Goal: Task Accomplishment & Management: Use online tool/utility

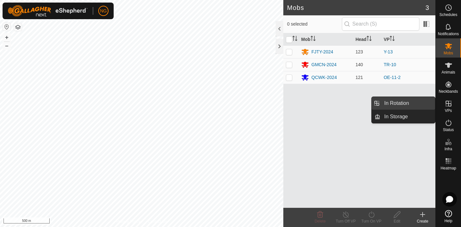
click at [411, 100] on link "In Rotation" at bounding box center [407, 103] width 55 height 13
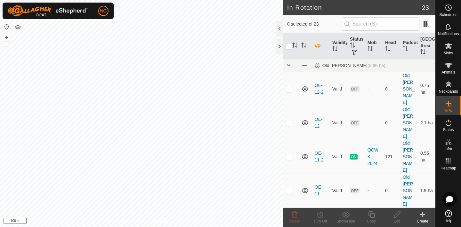
click at [289, 188] on p-checkbox at bounding box center [289, 190] width 6 height 5
checkbox input "true"
click at [288, 120] on p-checkbox at bounding box center [289, 122] width 6 height 5
click at [295, 214] on icon at bounding box center [295, 215] width 8 height 8
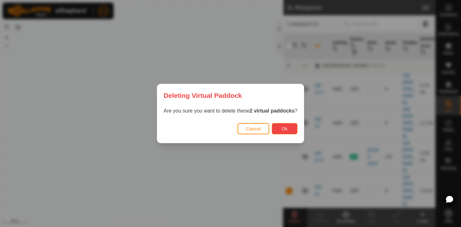
click at [283, 127] on span "Ok" at bounding box center [285, 128] width 6 height 5
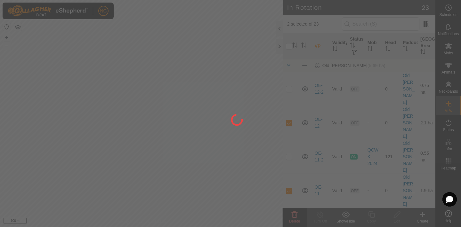
checkbox input "false"
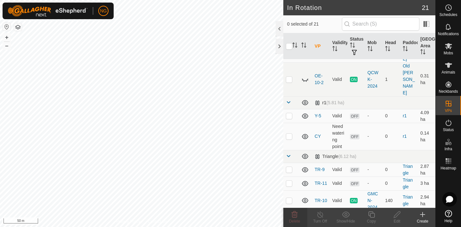
scroll to position [81, 0]
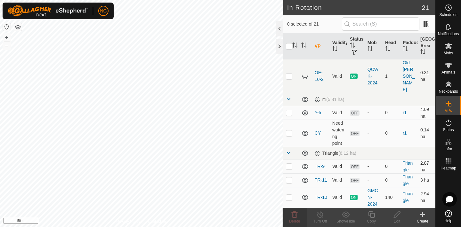
click at [289, 164] on p-checkbox at bounding box center [289, 166] width 6 height 5
click at [295, 214] on icon at bounding box center [294, 215] width 6 height 6
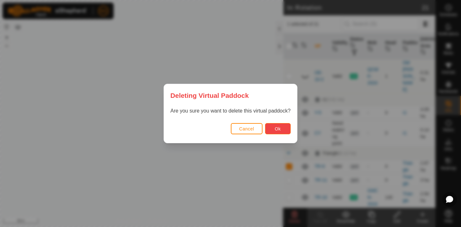
click at [273, 129] on button "Ok" at bounding box center [278, 128] width 26 height 11
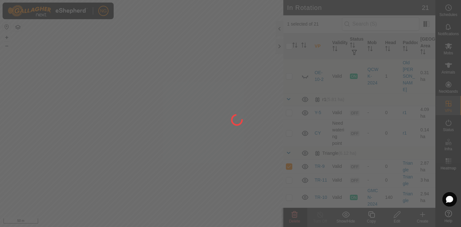
checkbox input "false"
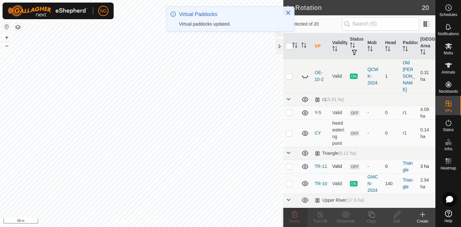
click at [289, 164] on p-checkbox at bounding box center [289, 166] width 6 height 5
checkbox input "true"
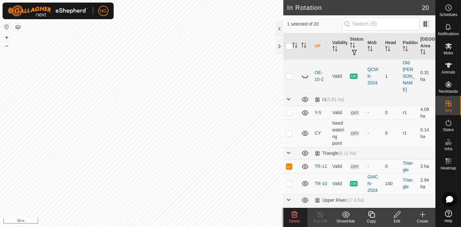
click at [372, 214] on icon at bounding box center [371, 215] width 8 height 8
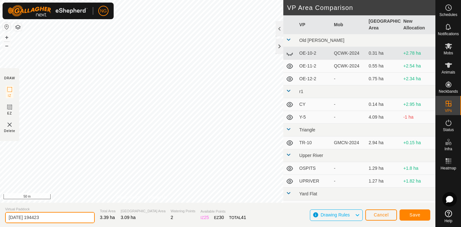
click at [62, 217] on input "[DATE] 194423" at bounding box center [50, 217] width 90 height 11
type input "2"
type input "TR-12"
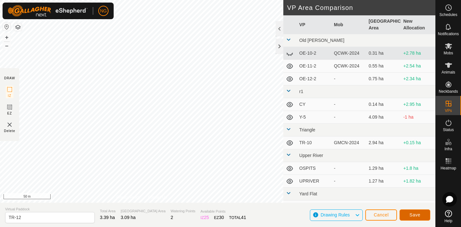
click at [412, 214] on span "Save" at bounding box center [414, 214] width 11 height 5
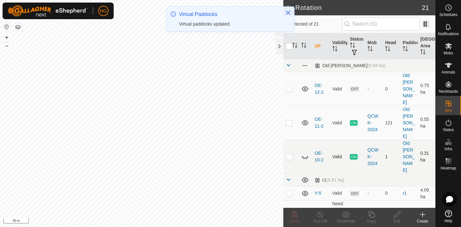
click at [301, 114] on div "In Rotation 21 0 selected of 21 VP Validity Status Mob Head Paddock Grazing Are…" at bounding box center [217, 113] width 435 height 227
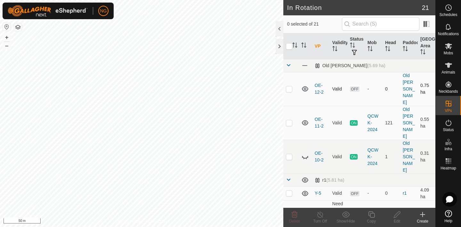
click at [289, 86] on p-checkbox at bounding box center [289, 88] width 6 height 5
click at [294, 216] on icon at bounding box center [294, 215] width 6 height 6
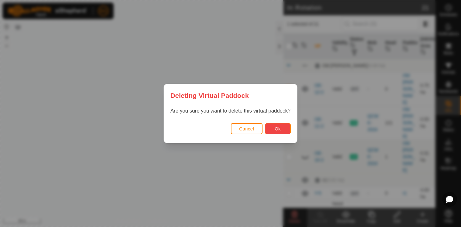
click at [275, 126] on span "Ok" at bounding box center [278, 128] width 6 height 5
checkbox input "false"
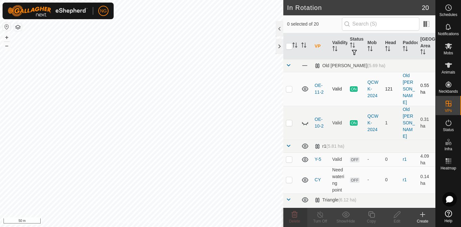
click at [289, 86] on p-checkbox at bounding box center [289, 88] width 6 height 5
checkbox input "true"
click at [373, 213] on icon at bounding box center [371, 215] width 6 height 6
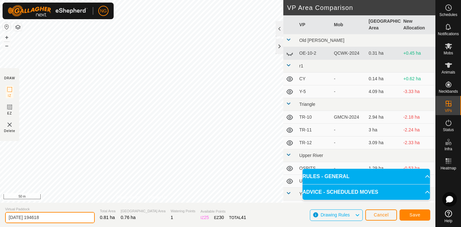
click at [56, 216] on input "[DATE] 194618" at bounding box center [50, 217] width 90 height 11
type input "2"
type input "OE-12"
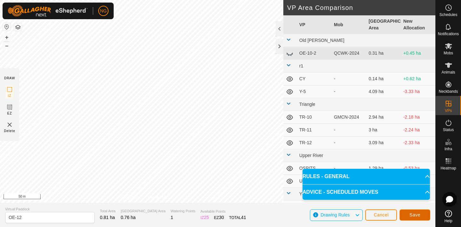
click at [404, 212] on button "Save" at bounding box center [414, 215] width 31 height 11
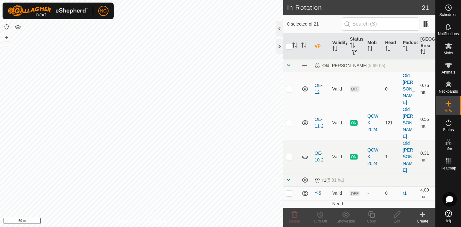
click at [289, 86] on p-checkbox at bounding box center [289, 88] width 6 height 5
checkbox input "true"
click at [370, 214] on icon at bounding box center [371, 215] width 6 height 6
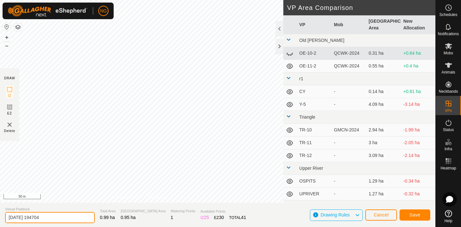
click at [51, 216] on input "[DATE] 194704" at bounding box center [50, 217] width 90 height 11
type input "2"
type input "OE-13"
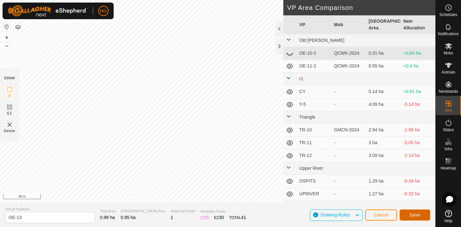
click at [421, 215] on button "Save" at bounding box center [414, 215] width 31 height 11
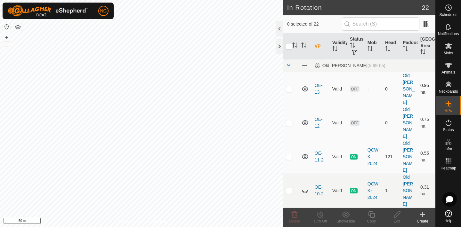
click at [289, 86] on p-checkbox at bounding box center [289, 88] width 6 height 5
checkbox input "true"
click at [371, 213] on icon at bounding box center [371, 215] width 6 height 6
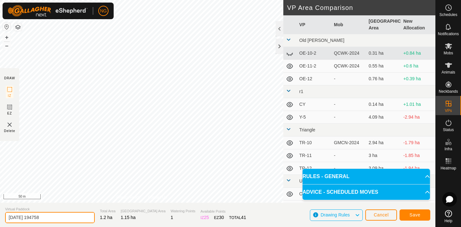
click at [57, 218] on input "[DATE] 194758" at bounding box center [50, 217] width 90 height 11
type input "2"
type input "OE-14"
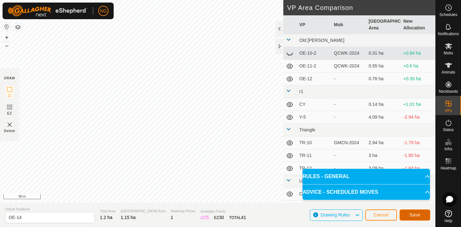
click at [410, 214] on span "Save" at bounding box center [414, 214] width 11 height 5
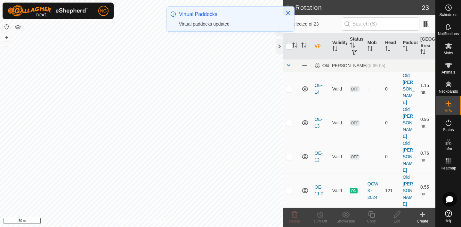
click at [290, 86] on p-checkbox at bounding box center [289, 88] width 6 height 5
checkbox input "true"
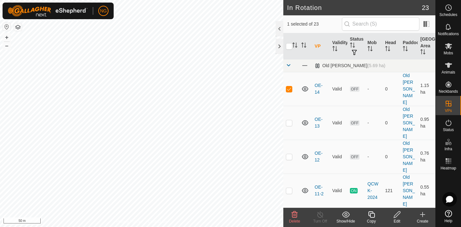
click at [371, 214] on icon at bounding box center [371, 215] width 8 height 8
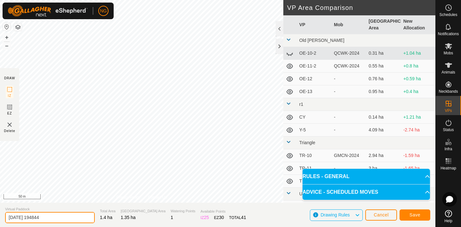
click at [54, 216] on input "[DATE] 194844" at bounding box center [50, 217] width 90 height 11
type input "2"
type input "OE-15"
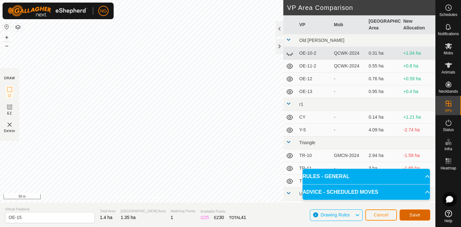
click at [408, 212] on button "Save" at bounding box center [414, 215] width 31 height 11
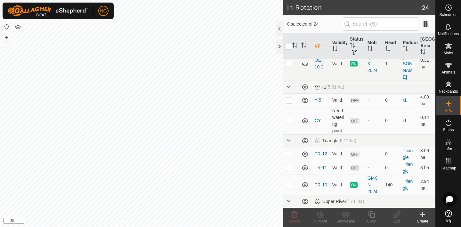
scroll to position [193, 0]
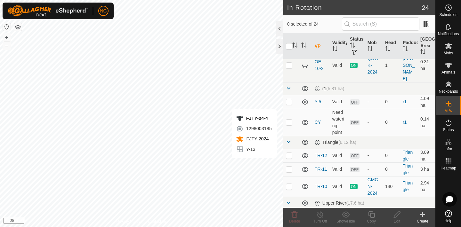
checkbox input "true"
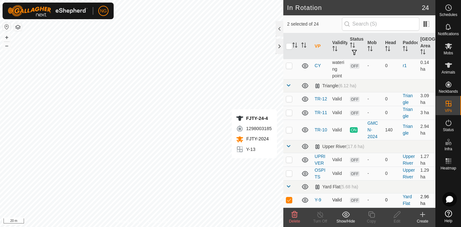
scroll to position [251, 0]
click at [288, 224] on p-checkbox at bounding box center [289, 226] width 6 height 5
checkbox input "true"
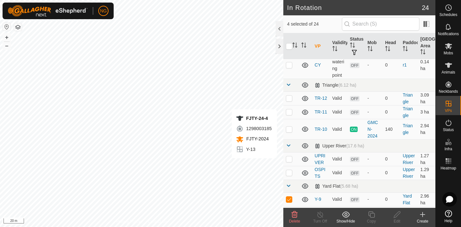
checkbox input "false"
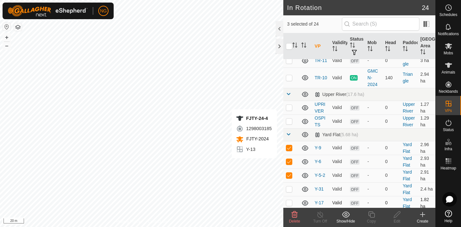
scroll to position [306, 0]
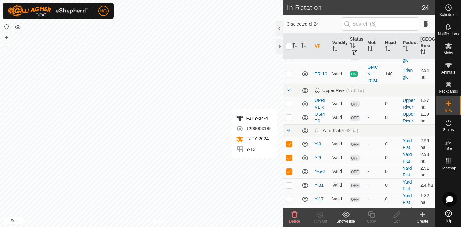
checkbox input "true"
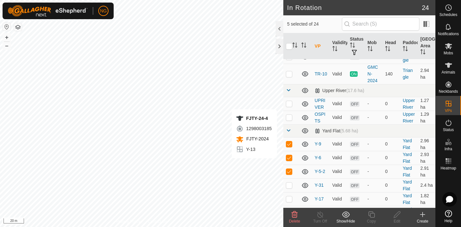
checkbox input "true"
click at [294, 213] on icon at bounding box center [294, 215] width 6 height 6
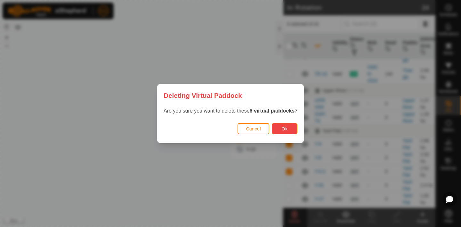
click at [283, 129] on span "Ok" at bounding box center [285, 128] width 6 height 5
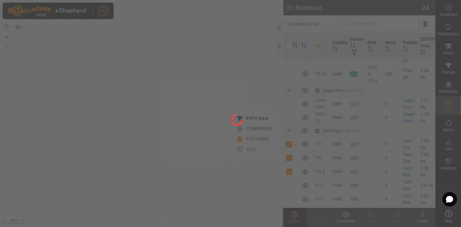
checkbox input "false"
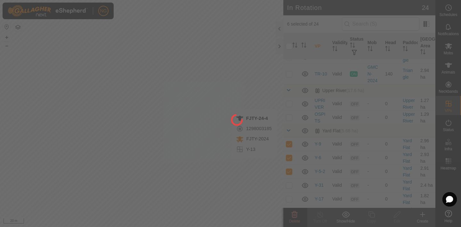
checkbox input "false"
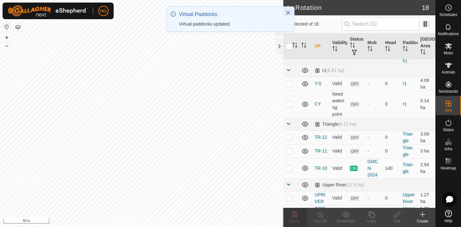
scroll to position [223, 0]
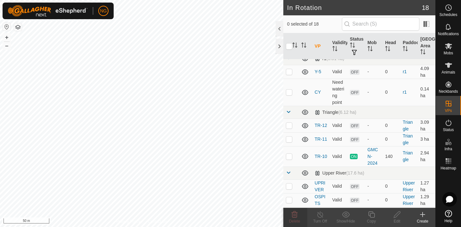
checkbox input "false"
checkbox input "true"
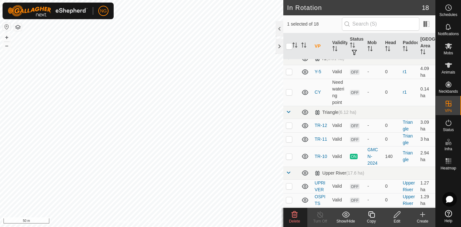
click at [370, 216] on icon at bounding box center [371, 215] width 6 height 6
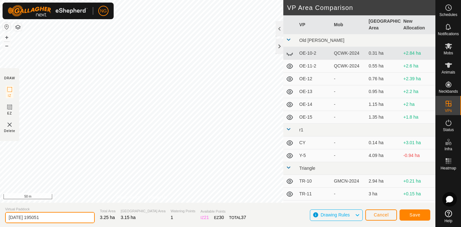
click at [50, 216] on input "[DATE] 195051" at bounding box center [50, 217] width 90 height 11
type input "2"
type input "Y-16"
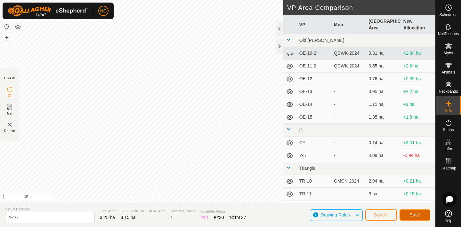
click at [414, 214] on span "Save" at bounding box center [414, 214] width 11 height 5
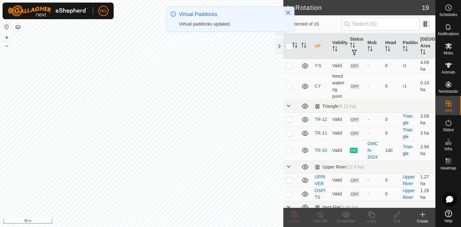
scroll to position [237, 0]
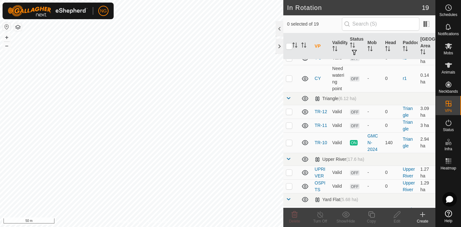
click at [290, 224] on p-checkbox at bounding box center [289, 226] width 6 height 5
checkbox input "false"
checkbox input "true"
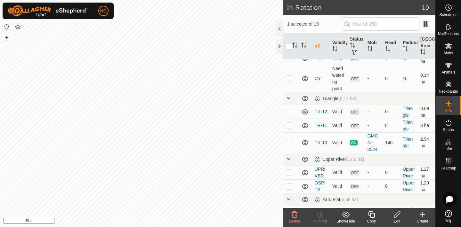
click at [371, 214] on icon at bounding box center [371, 215] width 8 height 8
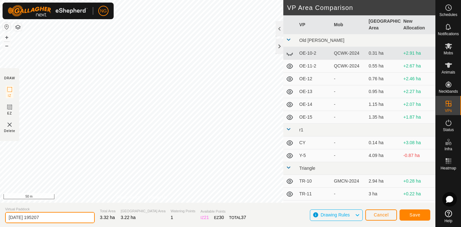
click at [50, 219] on input "[DATE] 195207" at bounding box center [50, 217] width 90 height 11
type input "2"
type input "Y-17-2"
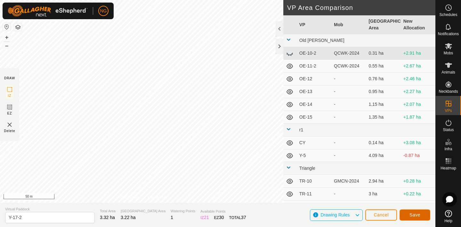
click at [411, 214] on span "Save" at bounding box center [414, 214] width 11 height 5
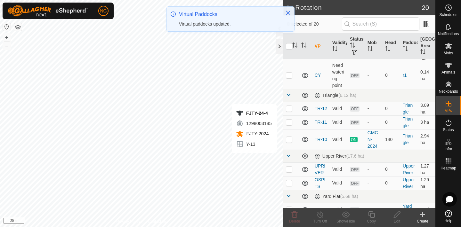
scroll to position [251, 0]
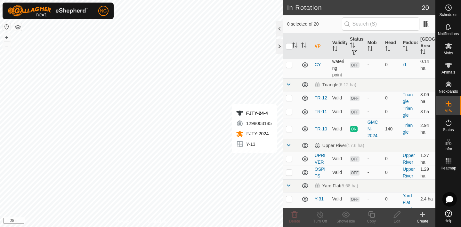
click at [290, 210] on p-checkbox at bounding box center [289, 212] width 6 height 5
checkbox input "true"
click at [371, 214] on icon at bounding box center [371, 215] width 8 height 8
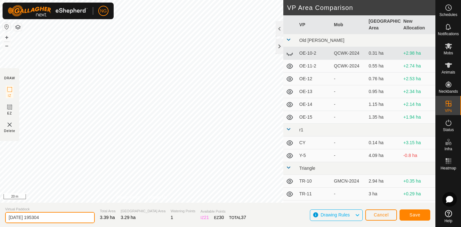
click at [50, 218] on input "[DATE] 195304" at bounding box center [50, 217] width 90 height 11
type input "2"
type input "Y-18"
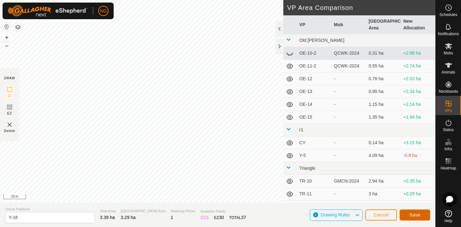
click at [406, 212] on button "Save" at bounding box center [414, 215] width 31 height 11
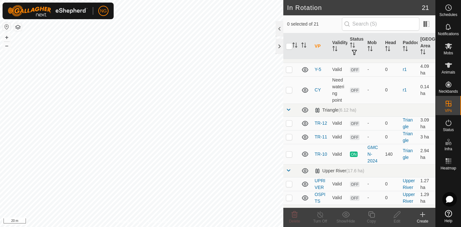
scroll to position [236, 0]
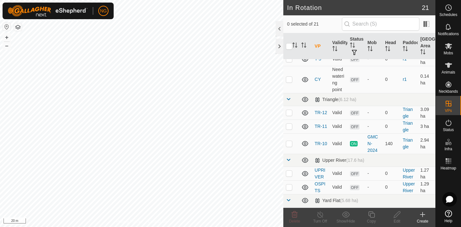
click at [289, 225] on p-checkbox at bounding box center [289, 227] width 6 height 5
checkbox input "true"
click at [371, 213] on icon at bounding box center [371, 215] width 6 height 6
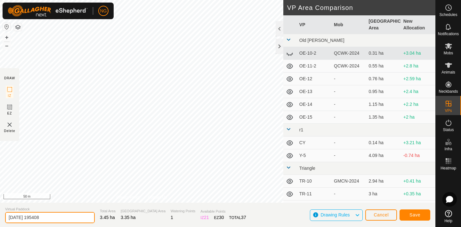
click at [63, 216] on input "[DATE] 195408" at bounding box center [50, 217] width 90 height 11
type input "2"
type input "Y-19"
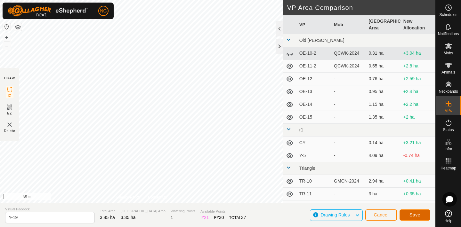
click at [408, 213] on button "Save" at bounding box center [414, 215] width 31 height 11
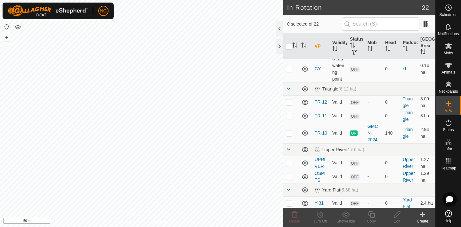
scroll to position [264, 0]
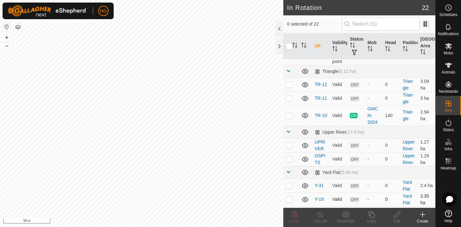
click at [289, 197] on p-checkbox at bounding box center [289, 199] width 6 height 5
checkbox input "true"
click at [372, 213] on icon at bounding box center [371, 215] width 6 height 6
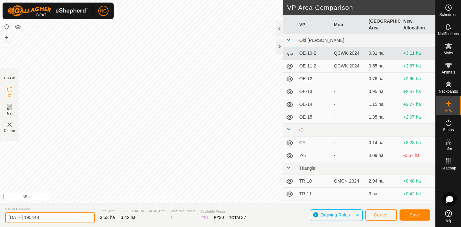
click at [52, 218] on input "[DATE] 195448" at bounding box center [50, 217] width 90 height 11
type input "2"
type input "Y-20"
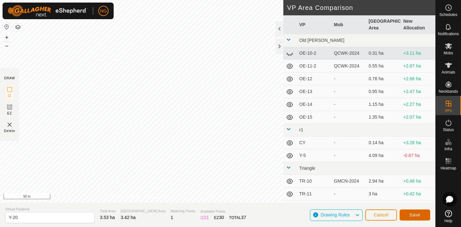
click at [413, 213] on span "Save" at bounding box center [414, 214] width 11 height 5
